Goal: Task Accomplishment & Management: Use online tool/utility

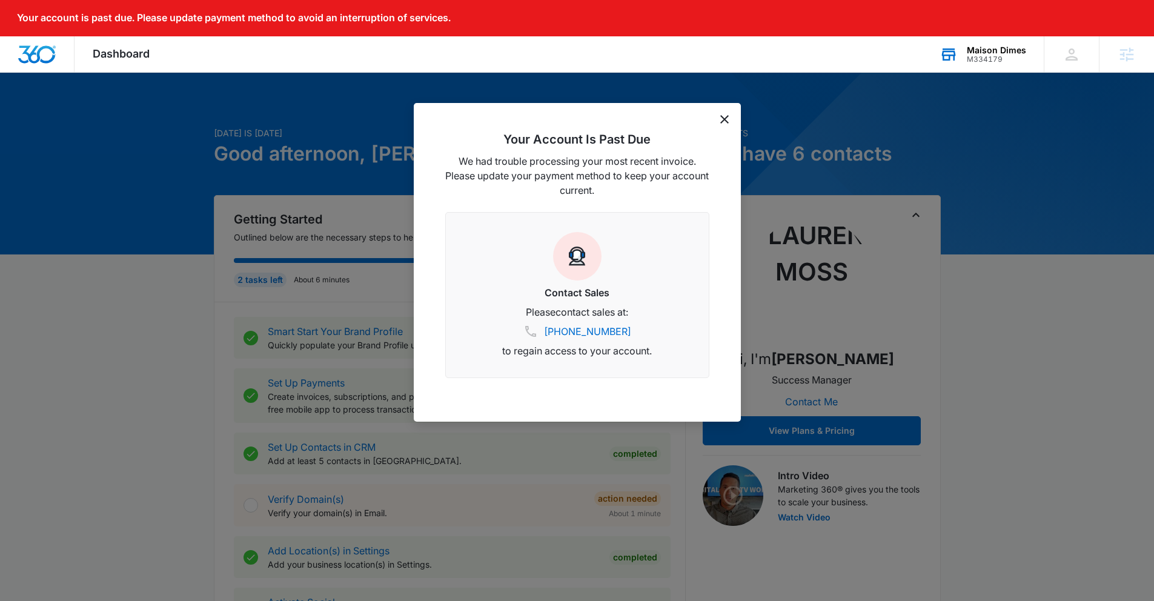
click at [964, 39] on div "Maison Dimes M334179 Your Accounts View All" at bounding box center [982, 54] width 122 height 36
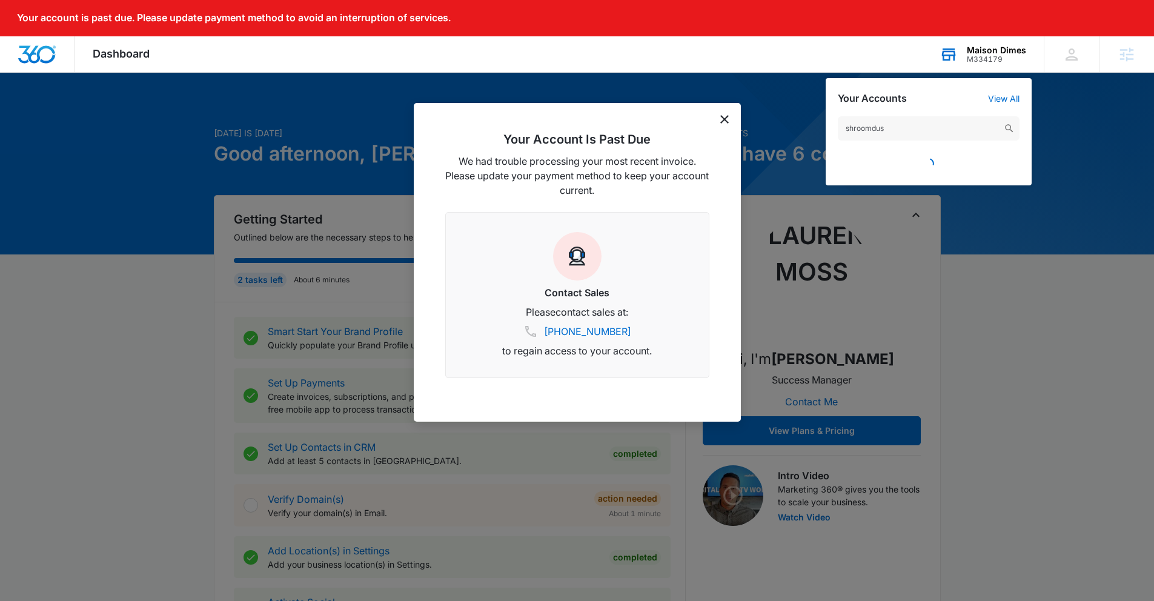
type input "shroomdust"
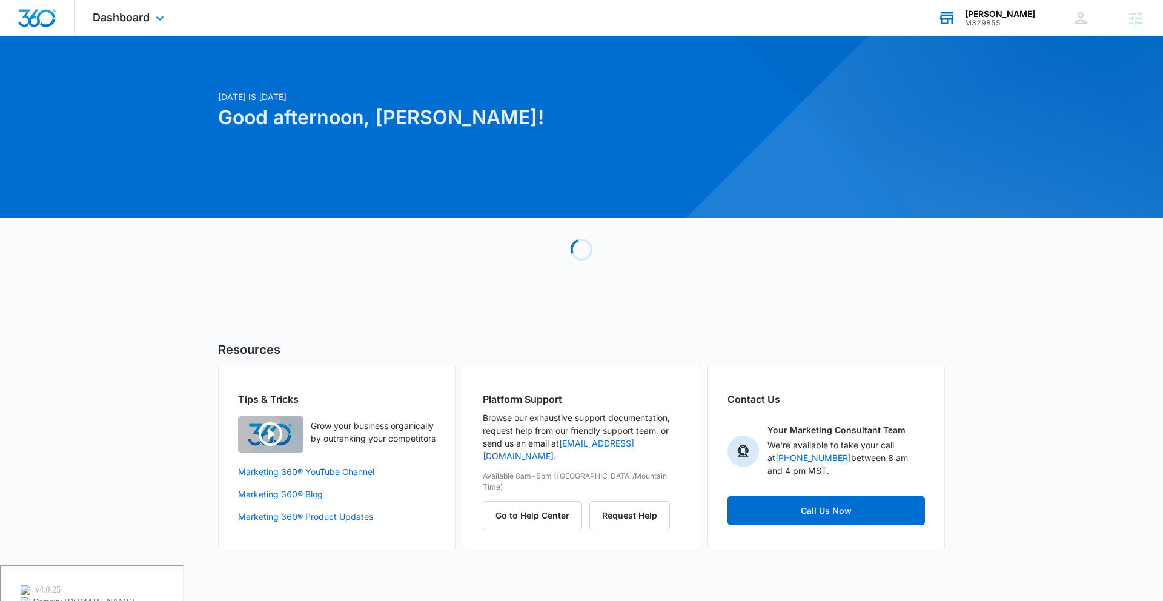
click at [1013, 29] on div "[PERSON_NAME] M329855 Your Accounts View All" at bounding box center [986, 18] width 133 height 36
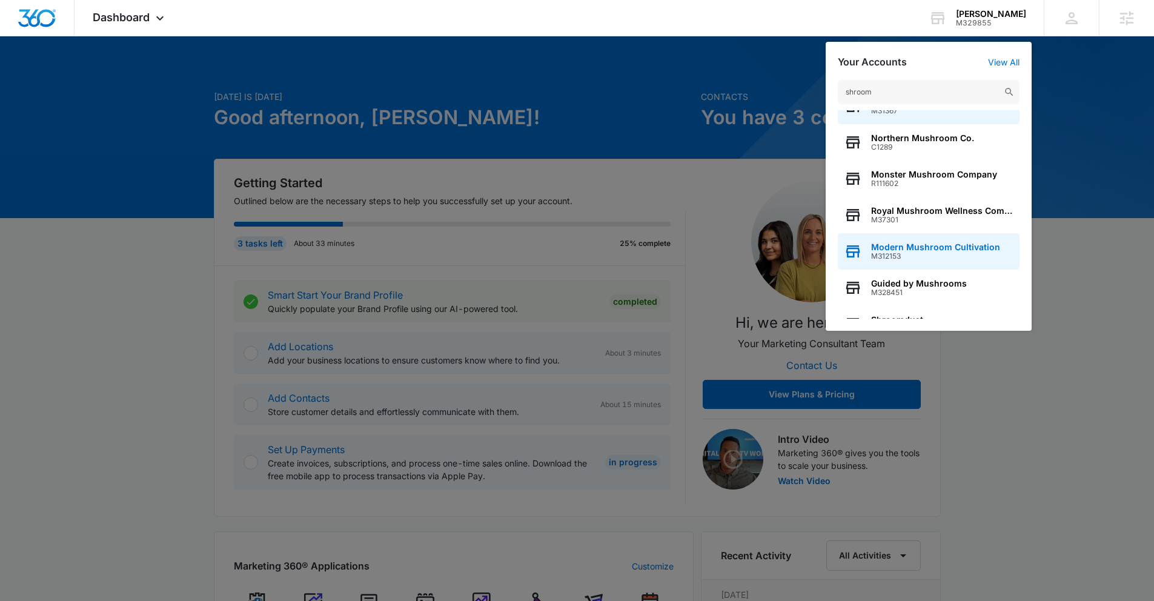
scroll to position [46, 0]
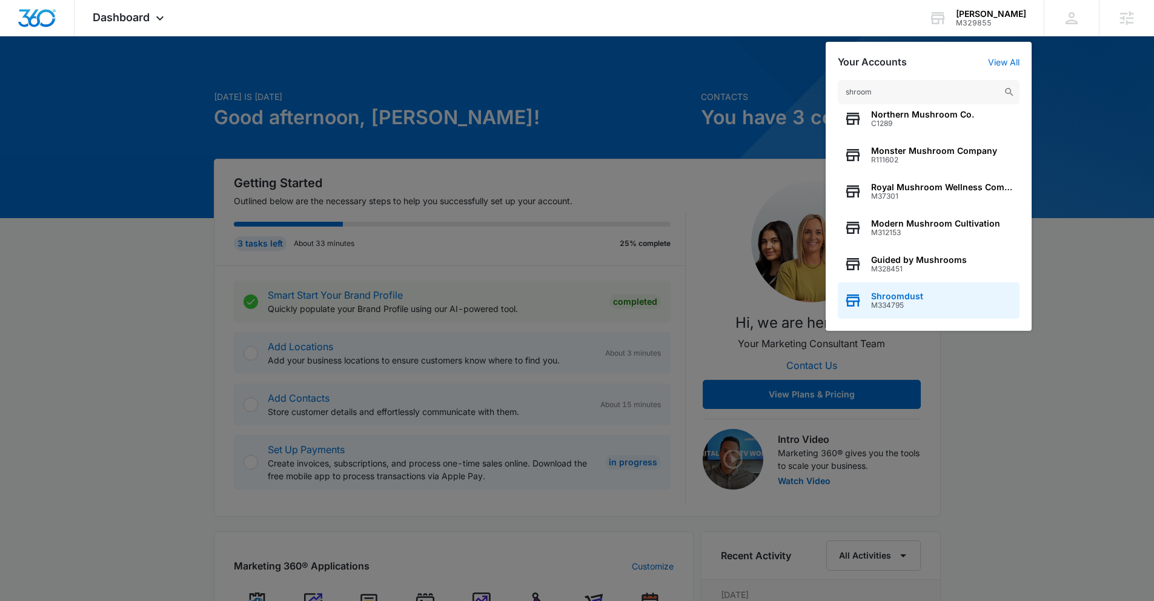
type input "shroom"
click at [904, 299] on span "Shroomdust" at bounding box center [897, 296] width 52 height 10
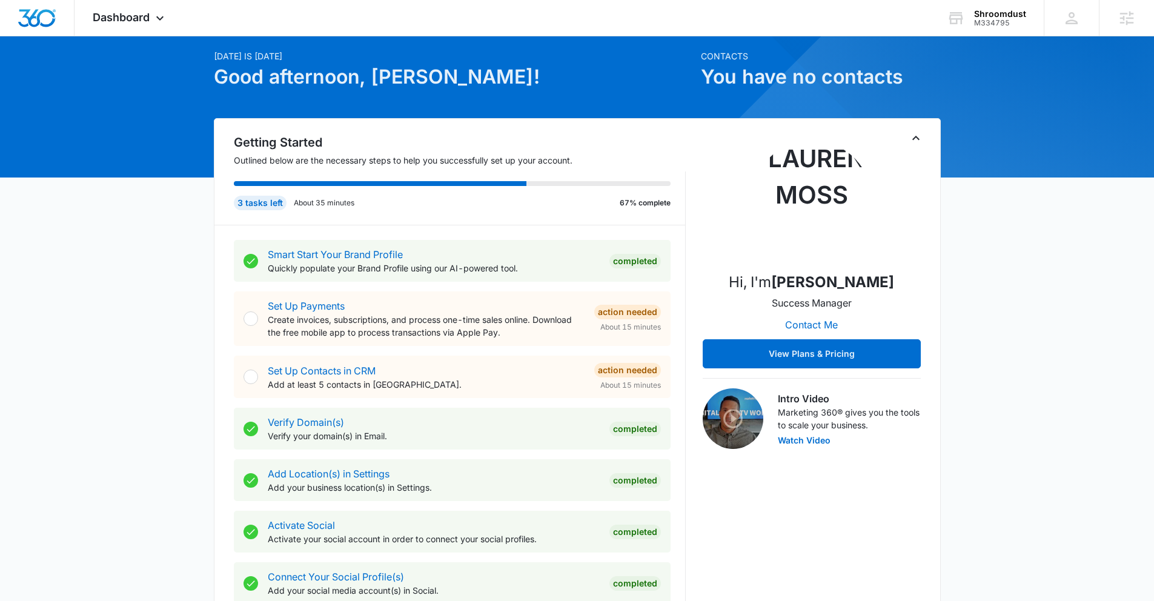
scroll to position [93, 0]
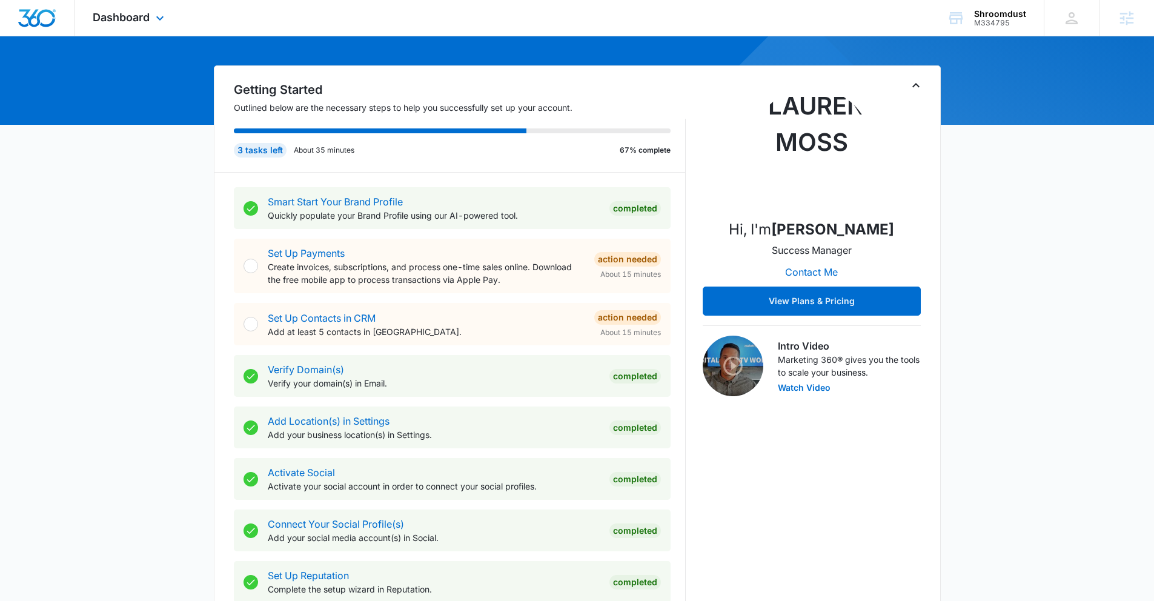
click at [112, 5] on div "Dashboard Apps Reputation Forms CRM Email Social POS Content Ads Intelligence F…" at bounding box center [130, 18] width 111 height 36
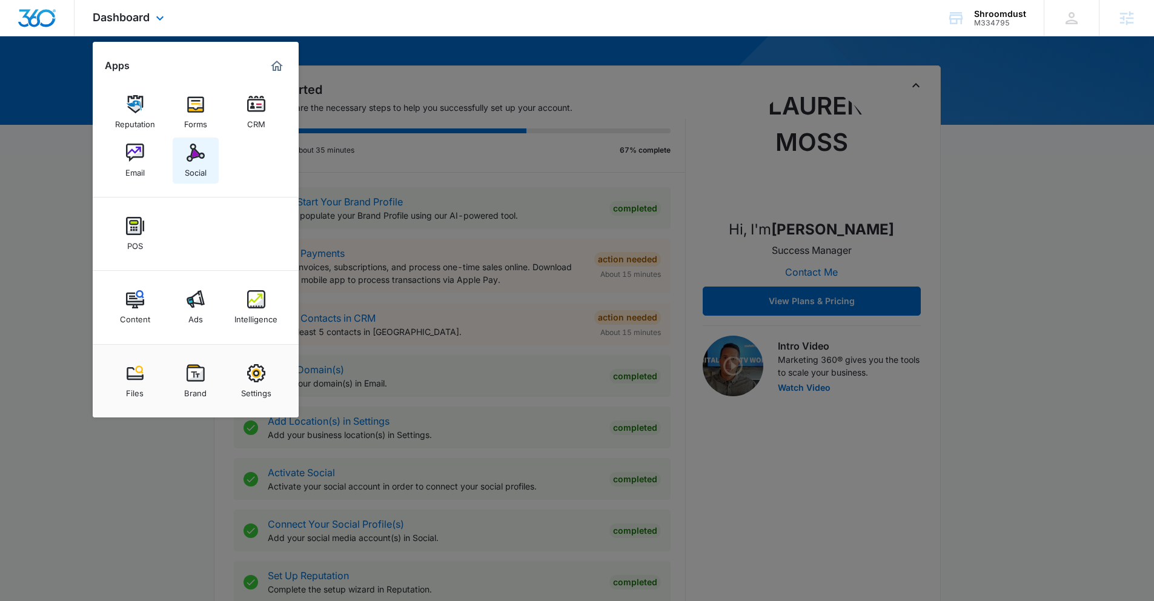
click at [179, 168] on link "Social" at bounding box center [196, 161] width 46 height 46
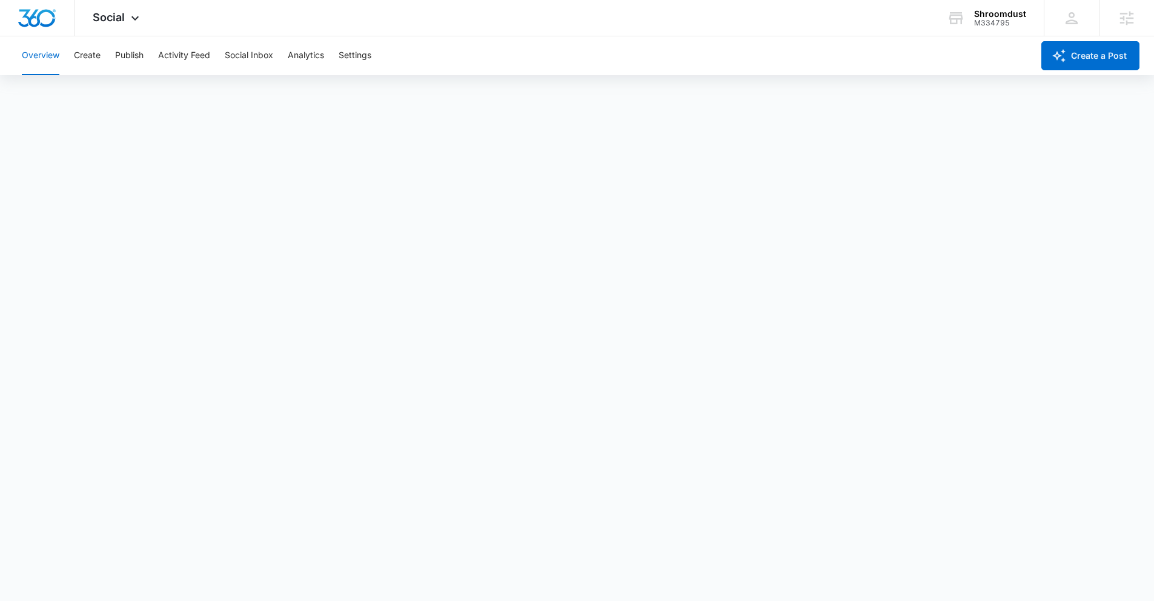
click at [101, 60] on div "Overview Create Publish Activity Feed Social Inbox Analytics Settings" at bounding box center [524, 55] width 1018 height 39
click at [124, 53] on button "Publish" at bounding box center [129, 55] width 28 height 39
click at [51, 56] on button "Overview" at bounding box center [41, 55] width 38 height 39
click at [75, 56] on button "Create" at bounding box center [87, 55] width 27 height 39
click at [178, 48] on button "Activity Feed" at bounding box center [184, 55] width 52 height 39
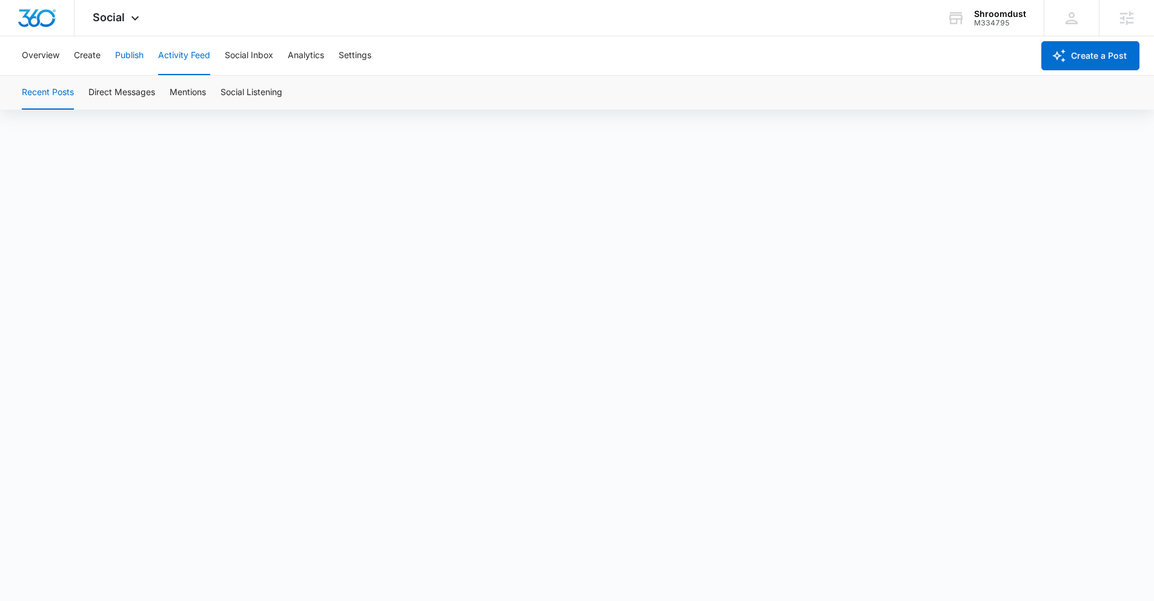
click at [118, 64] on button "Publish" at bounding box center [129, 55] width 28 height 39
